Goal: Register for event/course

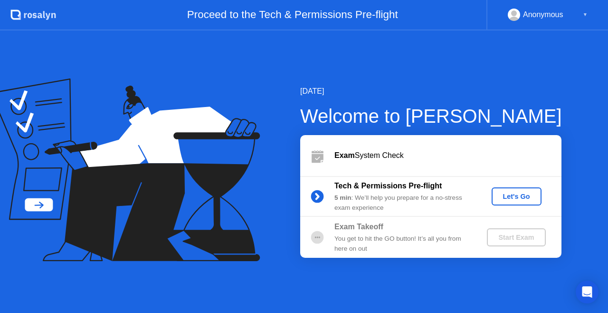
click at [531, 196] on div "Let's Go" at bounding box center [516, 196] width 42 height 8
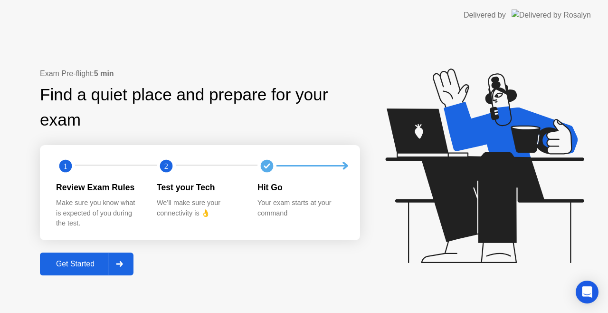
click at [92, 259] on div "Get Started" at bounding box center [75, 263] width 65 height 9
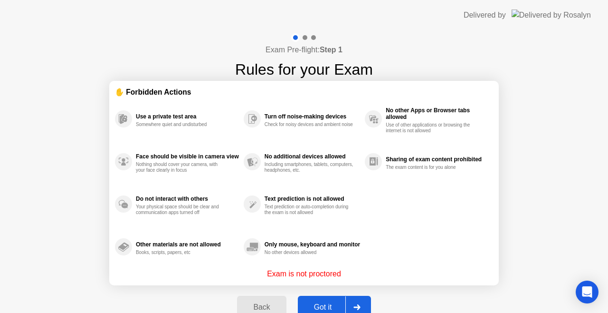
click at [325, 304] on div "Got it" at bounding box center [323, 307] width 45 height 9
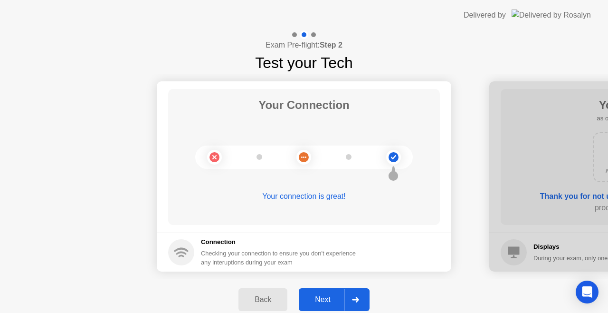
click at [325, 304] on div "Next" at bounding box center [323, 299] width 42 height 9
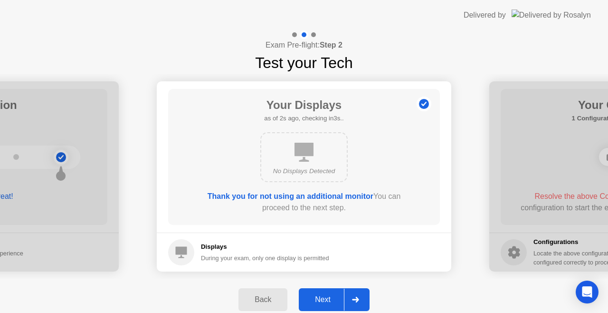
click at [325, 304] on div "Next" at bounding box center [323, 299] width 42 height 9
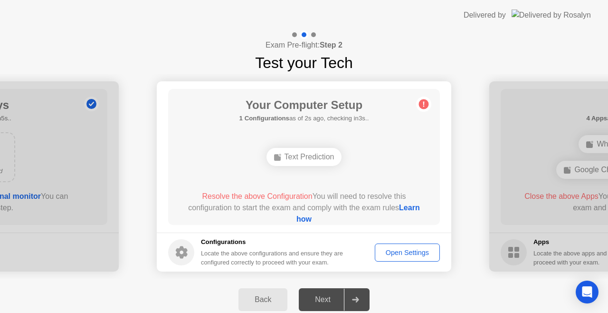
click at [405, 253] on div "Open Settings" at bounding box center [407, 252] width 58 height 8
click at [424, 107] on circle at bounding box center [424, 104] width 10 height 10
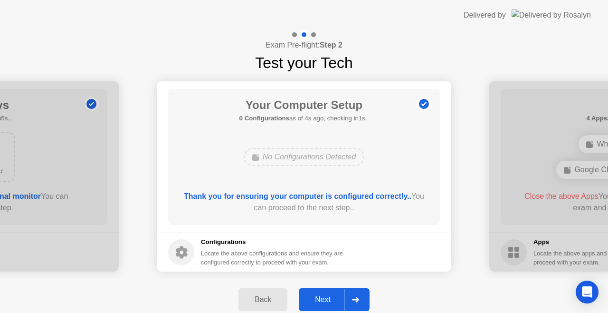
click at [334, 293] on button "Next" at bounding box center [334, 299] width 71 height 23
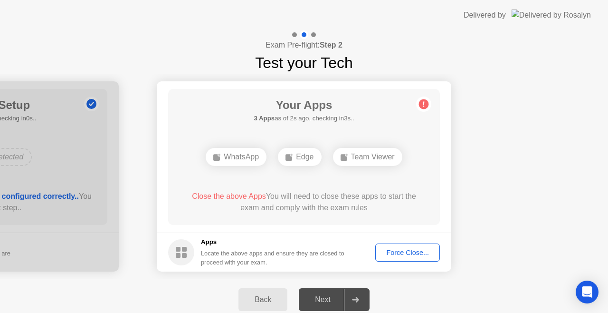
click at [397, 250] on div "Force Close..." at bounding box center [408, 252] width 58 height 8
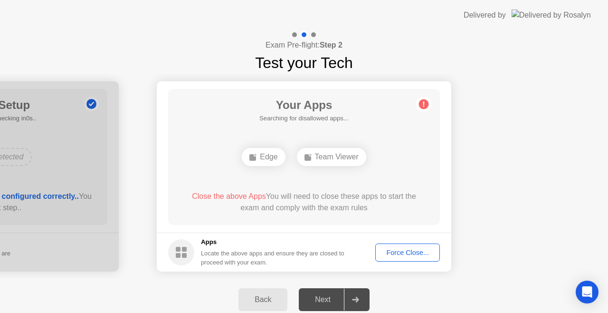
click at [396, 253] on div "Force Close..." at bounding box center [408, 252] width 58 height 8
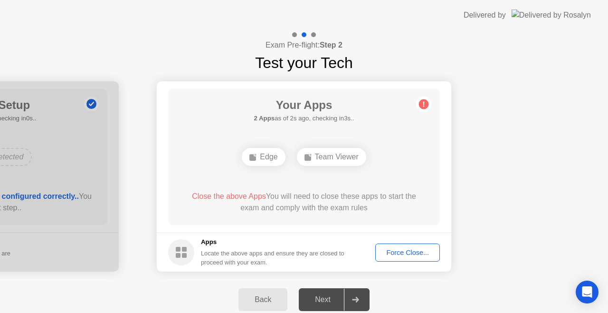
click at [394, 248] on div "Force Close..." at bounding box center [408, 252] width 58 height 8
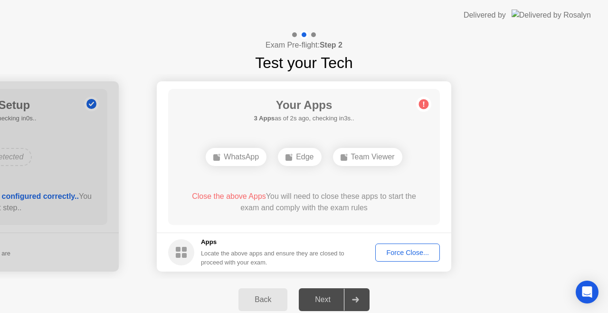
click at [391, 251] on div "Force Close..." at bounding box center [408, 252] width 58 height 8
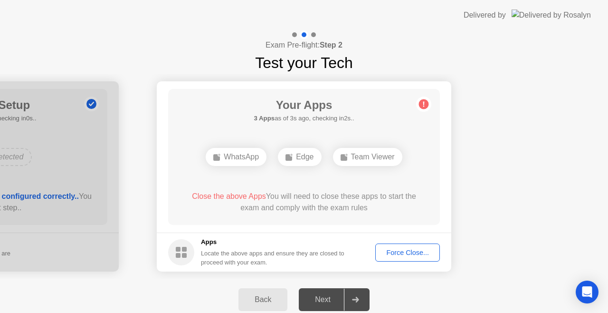
click at [367, 154] on div "Team Viewer" at bounding box center [367, 157] width 69 height 18
click at [579, 290] on div "Open Intercom Messenger" at bounding box center [587, 291] width 25 height 25
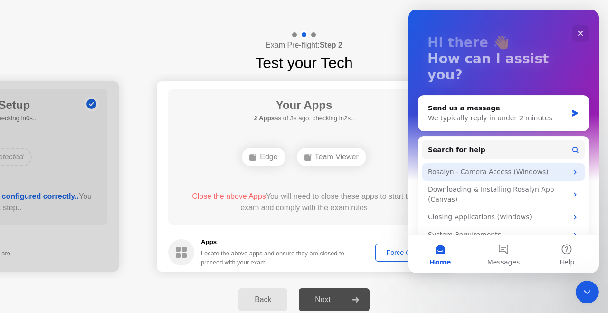
scroll to position [43, 0]
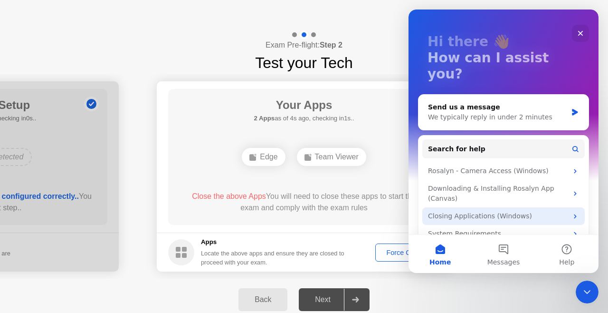
click at [493, 211] on div "Closing Applications (Windows)" at bounding box center [498, 216] width 140 height 10
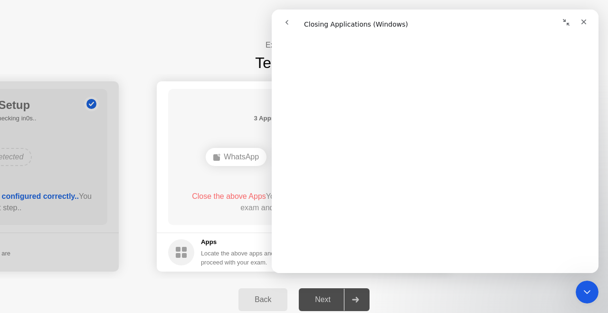
scroll to position [824, 0]
click at [325, 299] on div "Next" at bounding box center [323, 299] width 42 height 9
click at [223, 169] on div "WhatsApp Edge" at bounding box center [304, 157] width 218 height 26
click at [585, 17] on div "Close" at bounding box center [583, 21] width 17 height 17
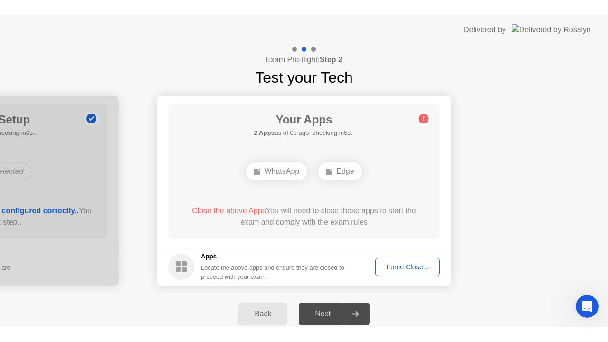
scroll to position [0, 0]
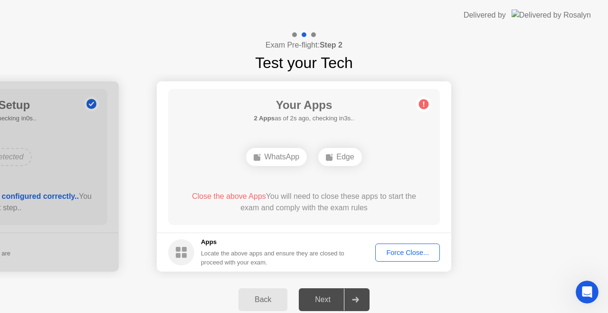
click at [408, 251] on div "Force Close..." at bounding box center [408, 252] width 58 height 8
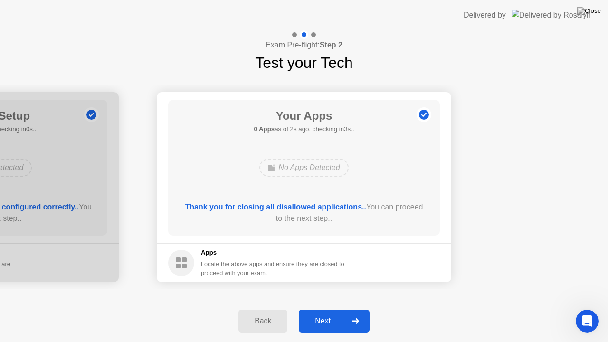
click at [325, 312] on div "Next" at bounding box center [323, 321] width 42 height 9
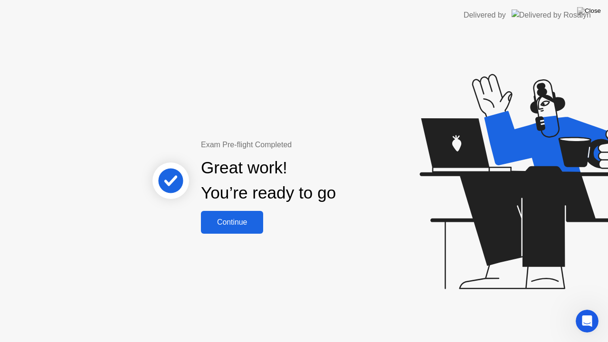
click at [225, 214] on button "Continue" at bounding box center [232, 222] width 62 height 23
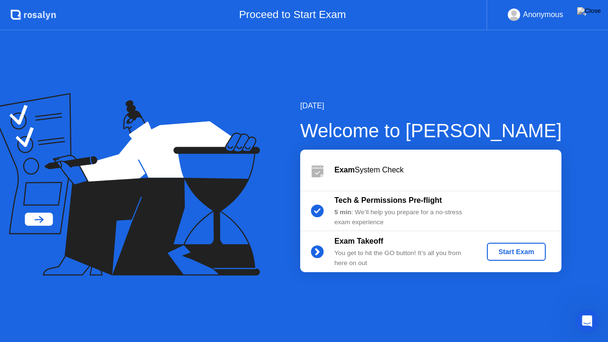
click at [494, 254] on div "Start Exam" at bounding box center [516, 252] width 51 height 8
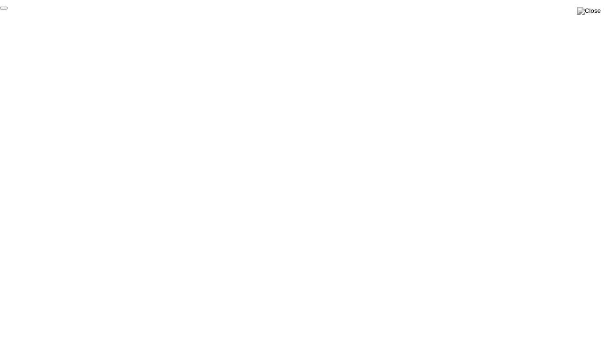
click div "End Proctoring Session"
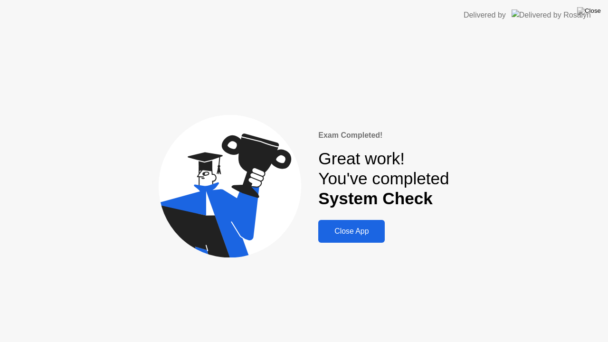
click at [364, 237] on button "Close App" at bounding box center [351, 231] width 66 height 23
